Goal: Information Seeking & Learning: Check status

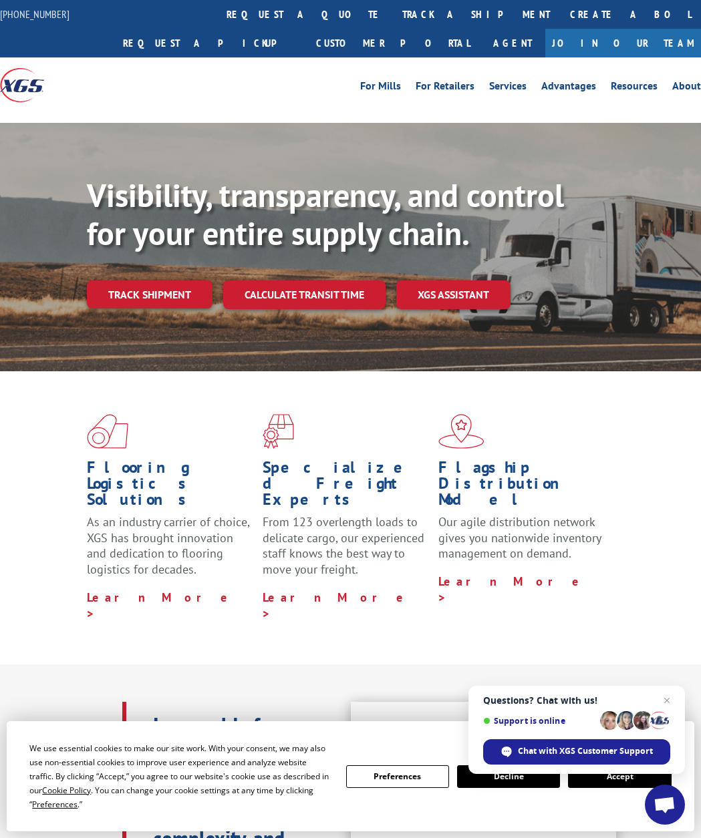
click at [132, 297] on link "Track shipment" at bounding box center [150, 294] width 126 height 28
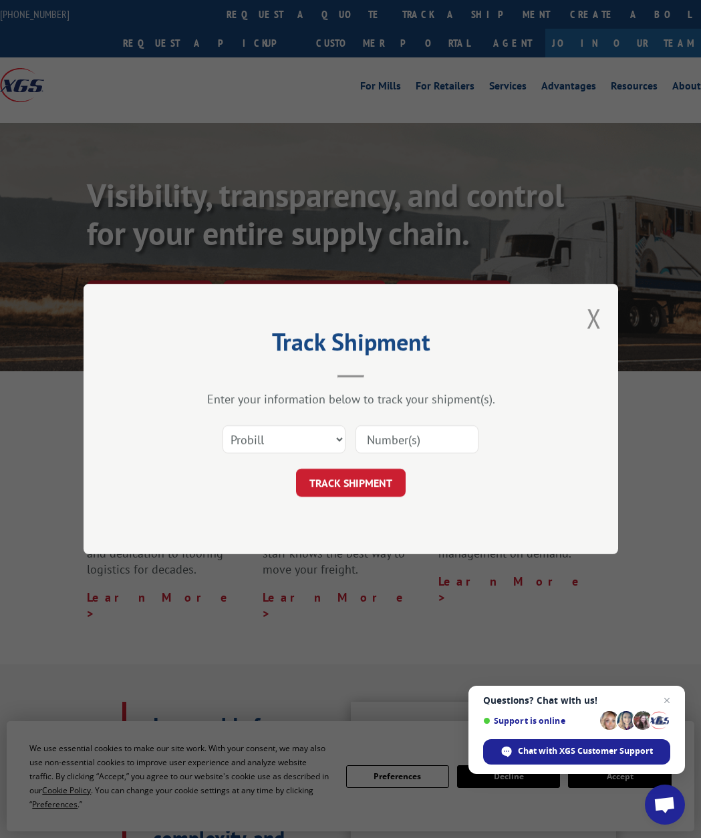
click at [372, 450] on input at bounding box center [416, 439] width 123 height 28
paste input "17593890"
type input "17593890"
click at [359, 476] on button "TRACK SHIPMENT" at bounding box center [351, 483] width 110 height 28
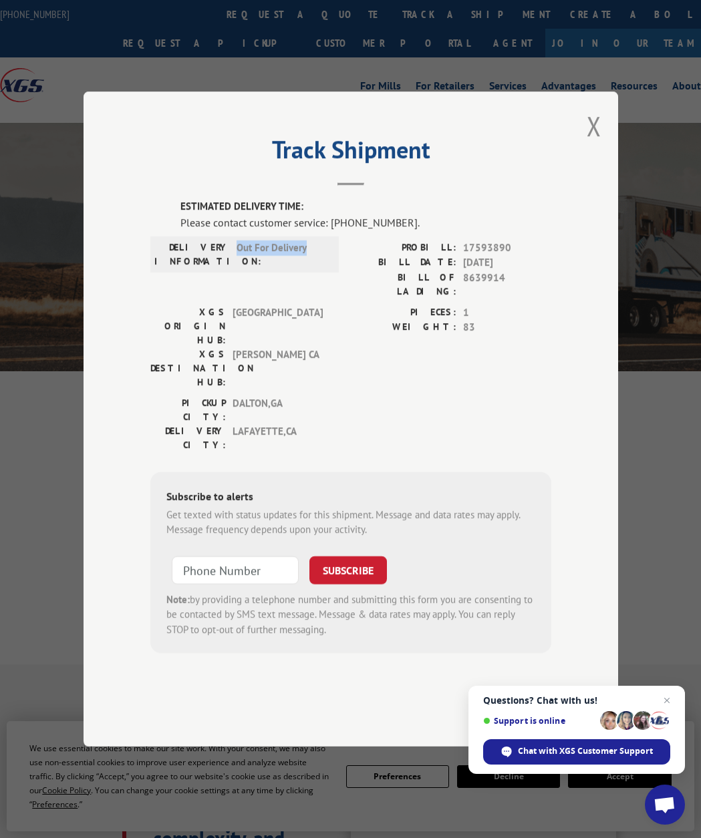
drag, startPoint x: 234, startPoint y: 286, endPoint x: 342, endPoint y: 289, distance: 108.2
click at [342, 289] on div "DELIVERY INFORMATION: Out For Delivery PROBILL: 17593890 BILL DATE: [DATE] BILL…" at bounding box center [350, 272] width 401 height 65
click at [343, 305] on div "DELIVERY INFORMATION: Out For Delivery PROBILL: 17593890 BILL DATE: [DATE] BILL…" at bounding box center [350, 272] width 401 height 65
